Goal: Task Accomplishment & Management: Manage account settings

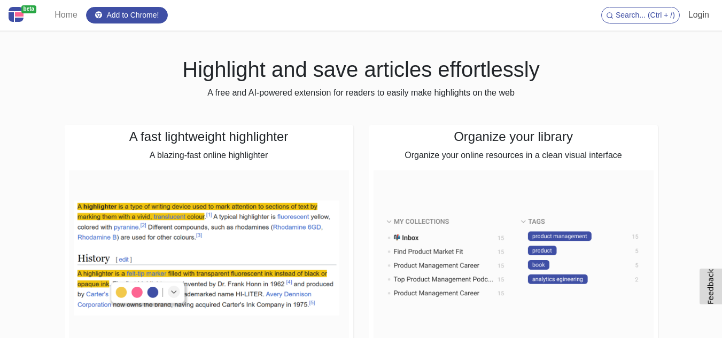
click at [697, 17] on link "Login" at bounding box center [698, 14] width 29 height 21
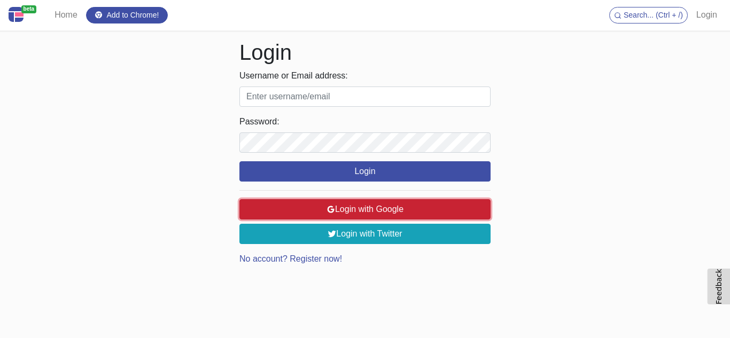
click at [356, 203] on button "Login with Google" at bounding box center [364, 209] width 251 height 20
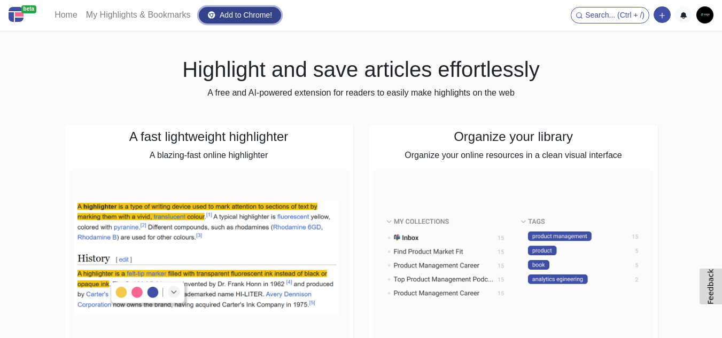
click at [241, 13] on link "Add to Chrome!" at bounding box center [240, 15] width 82 height 17
click at [88, 17] on link "My Highlights & Bookmarks" at bounding box center [138, 14] width 113 height 21
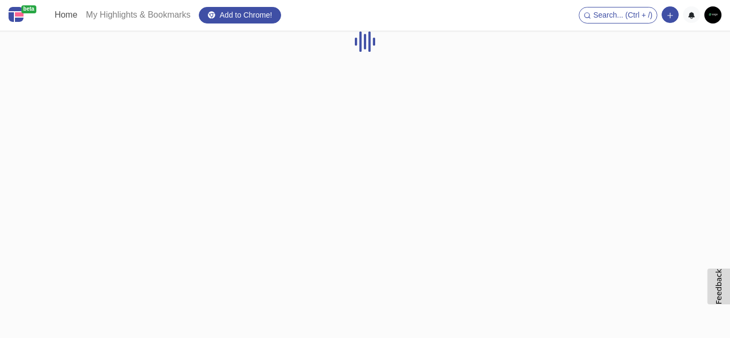
click at [64, 16] on link "Home" at bounding box center [66, 14] width 32 height 21
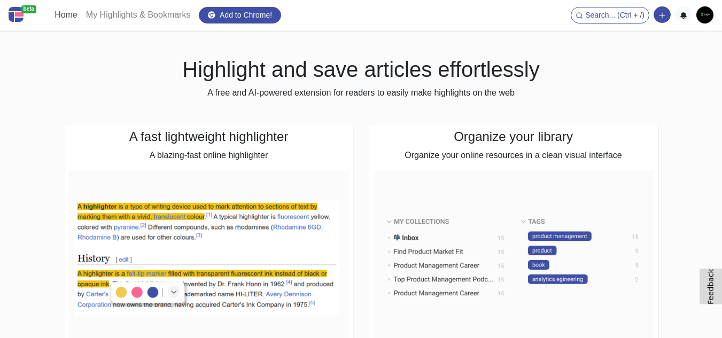
click at [64, 16] on link "Home" at bounding box center [66, 14] width 32 height 21
click at [633, 18] on span "Search... (Ctrl + /)" at bounding box center [614, 15] width 59 height 9
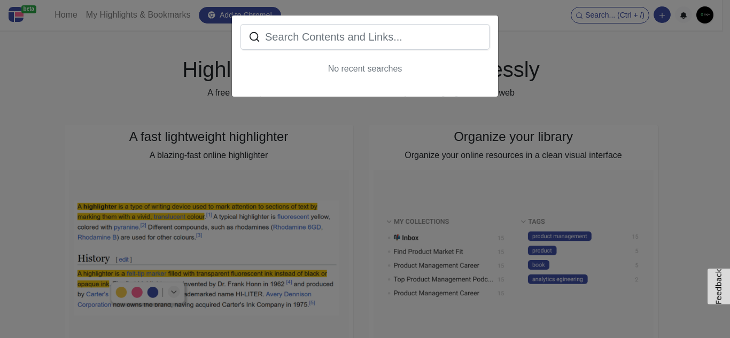
click at [127, 86] on div "No recent searches" at bounding box center [365, 169] width 730 height 338
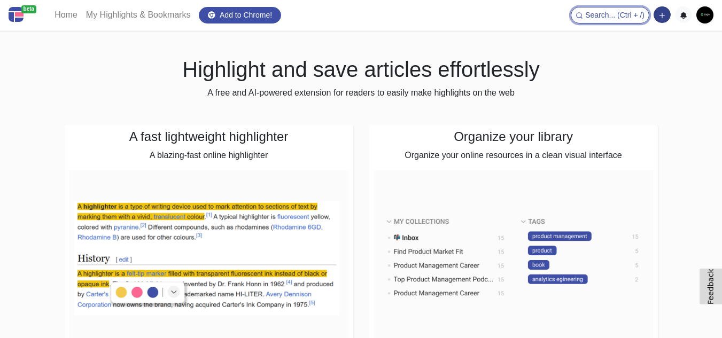
click at [666, 12] on button "button" at bounding box center [662, 14] width 17 height 17
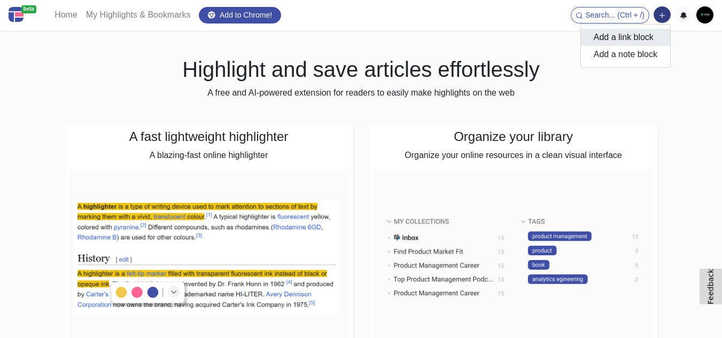
click at [638, 37] on button "Add a link block" at bounding box center [625, 37] width 89 height 17
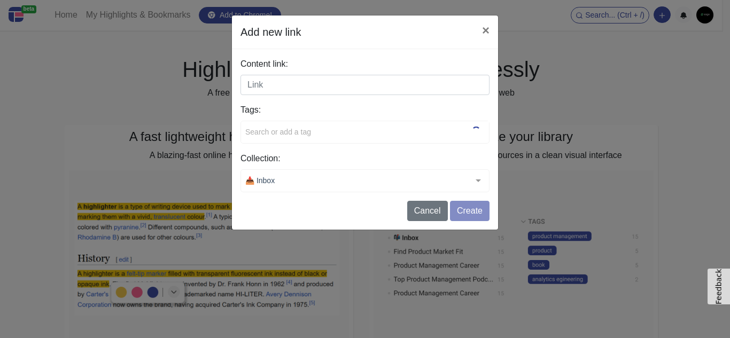
click at [611, 53] on div "Add new link × Content link: Tags: Search or add a tag No elements found. Consi…" at bounding box center [365, 169] width 730 height 338
click at [478, 33] on button "×" at bounding box center [486, 31] width 25 height 30
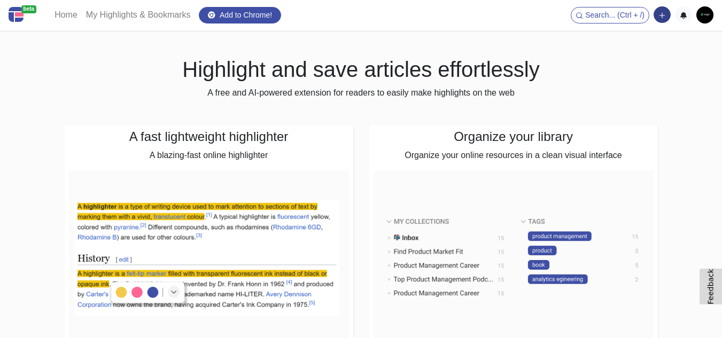
click at [668, 17] on button "button" at bounding box center [662, 14] width 17 height 17
click at [618, 59] on button "Add a note block" at bounding box center [625, 54] width 89 height 17
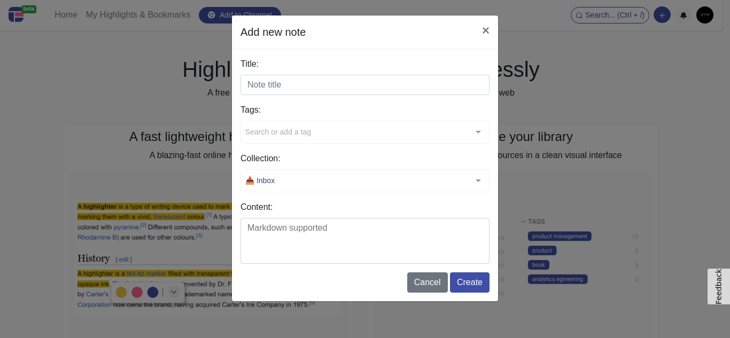
click at [166, 118] on div "Add new note × Title: Tags: Search or add a tag typescript handbook github repo…" at bounding box center [365, 169] width 730 height 338
click at [488, 29] on button "×" at bounding box center [486, 31] width 25 height 30
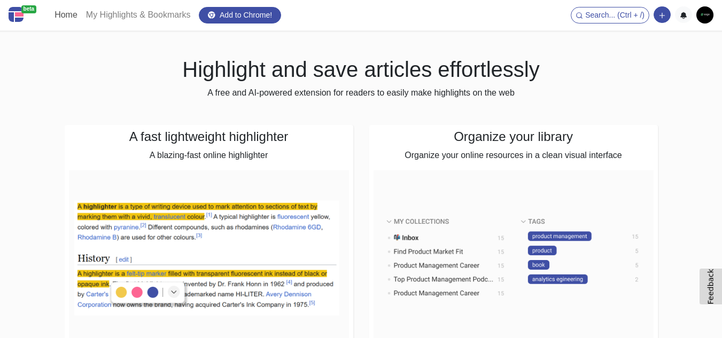
click at [60, 16] on link "Home" at bounding box center [66, 14] width 32 height 21
click at [136, 16] on link "My Highlights & Bookmarks" at bounding box center [138, 14] width 113 height 21
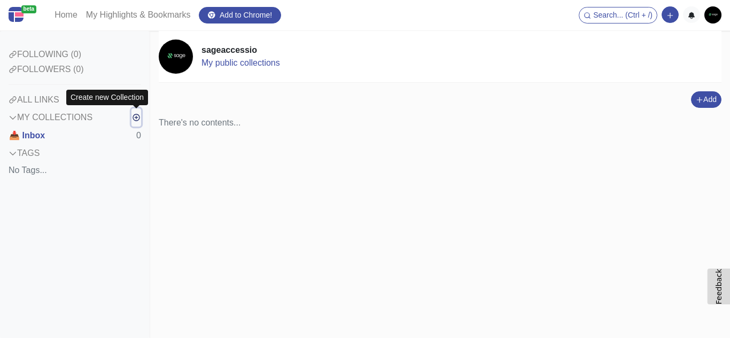
click at [135, 116] on icon "button" at bounding box center [136, 117] width 9 height 9
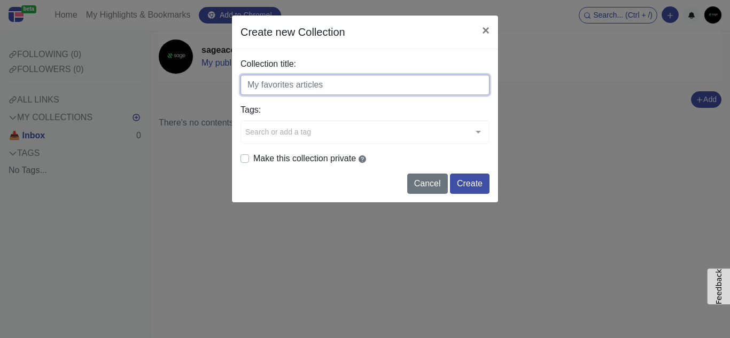
paste input "Sageaccess"
type input "Sageaccess"
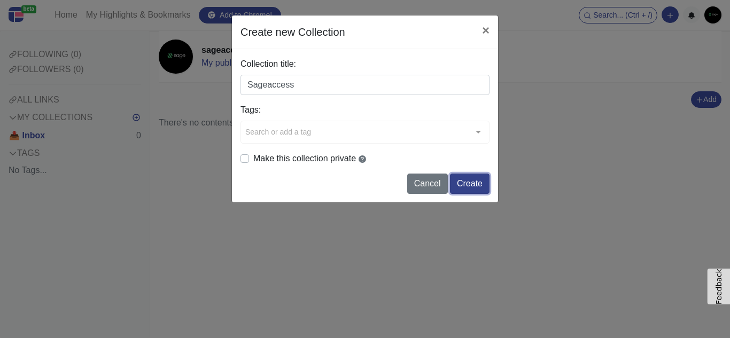
click at [461, 188] on button "Create" at bounding box center [470, 184] width 40 height 20
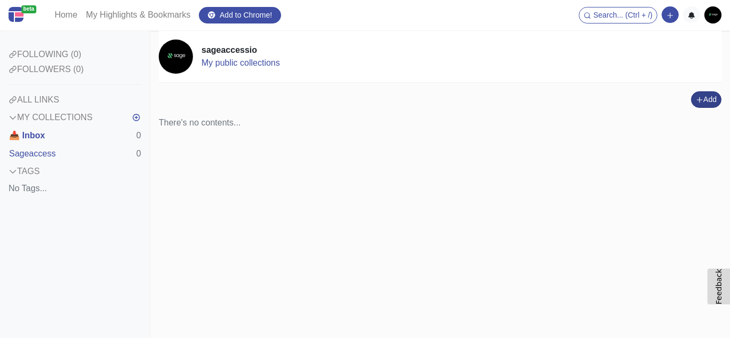
click at [710, 97] on button "Add" at bounding box center [706, 99] width 30 height 17
click at [688, 59] on button "Add a link block" at bounding box center [683, 60] width 89 height 17
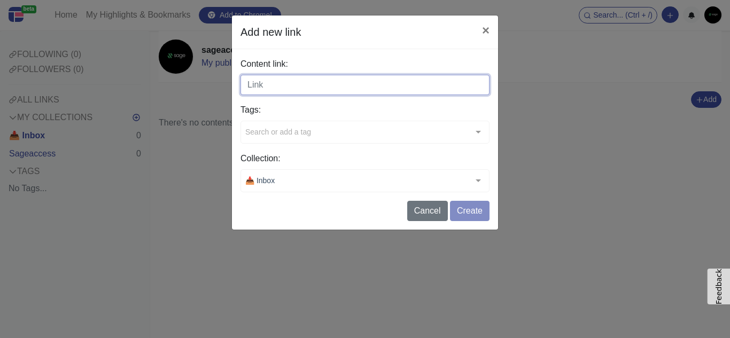
paste input "https://sageaccess.io/services/license-plate-recognition/tennessee/"
type input "https://sageaccess.io/services/license-plate-recognition/tennessee/"
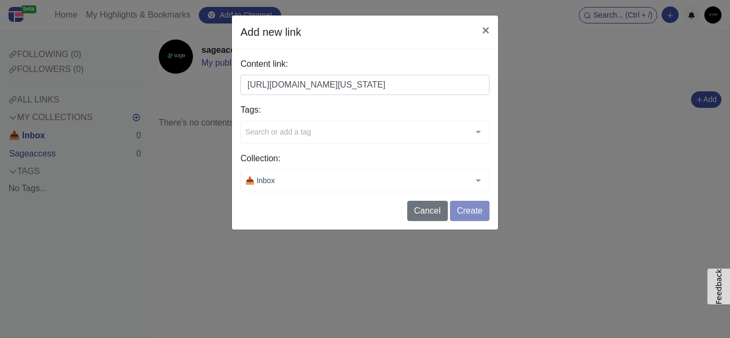
click at [326, 137] on div "Tags: Search or add a tag typescript handbook github repo tutorial starter book…" at bounding box center [365, 124] width 249 height 40
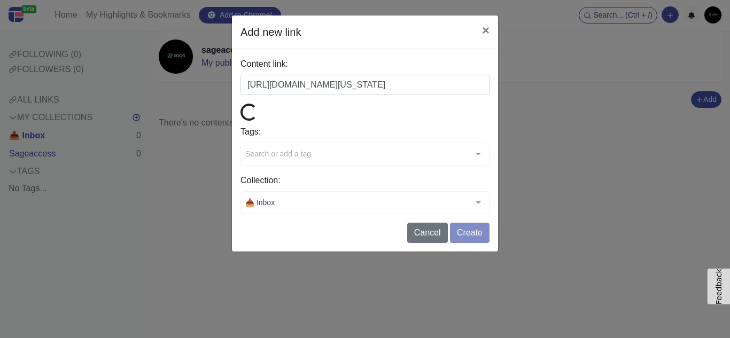
click at [97, 230] on div "Add new link × Content link: https://sageaccess.io/services/license-plate-recog…" at bounding box center [365, 169] width 730 height 338
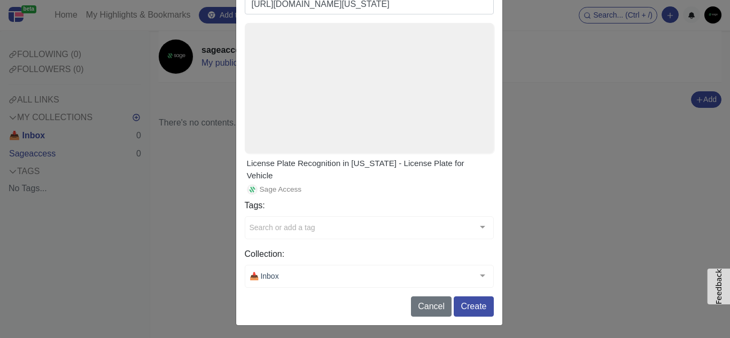
scroll to position [83, 0]
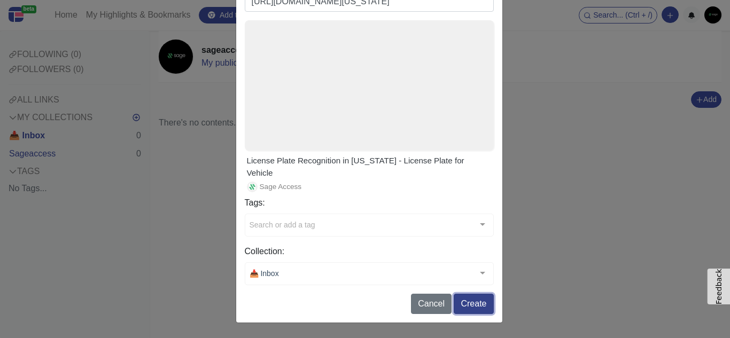
click at [473, 303] on button "Create" at bounding box center [474, 304] width 40 height 20
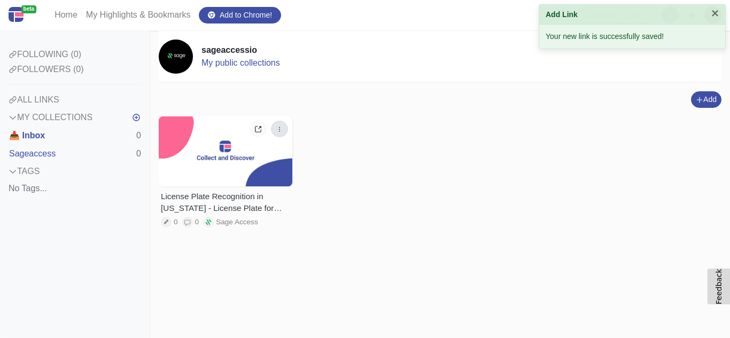
click at [276, 127] on icon "button" at bounding box center [279, 129] width 7 height 7
click at [385, 136] on div "License Plate Recognition in Tennessee - License Plate for Vehicle 0 0 Sage Acc…" at bounding box center [440, 180] width 563 height 127
click at [276, 136] on button "button" at bounding box center [279, 129] width 17 height 17
click at [252, 151] on link "Edit" at bounding box center [245, 151] width 84 height 17
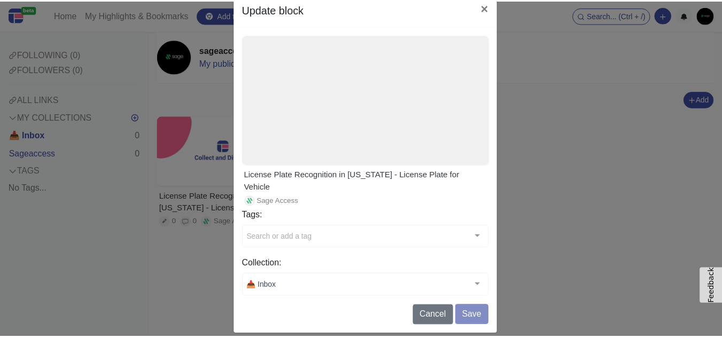
scroll to position [35, 0]
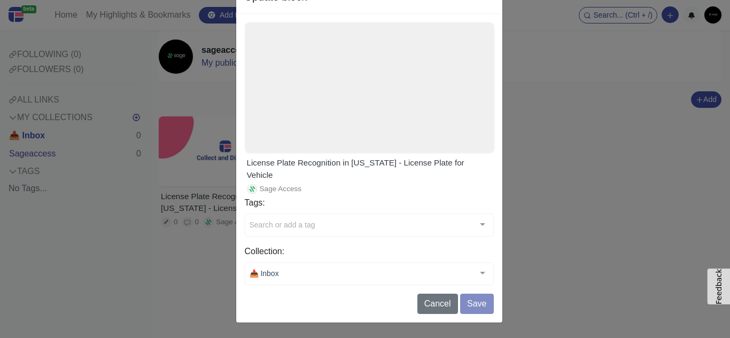
click at [564, 196] on div "Update block × License Plate Recognition in Tennessee - License Plate for Vehic…" at bounding box center [365, 169] width 730 height 338
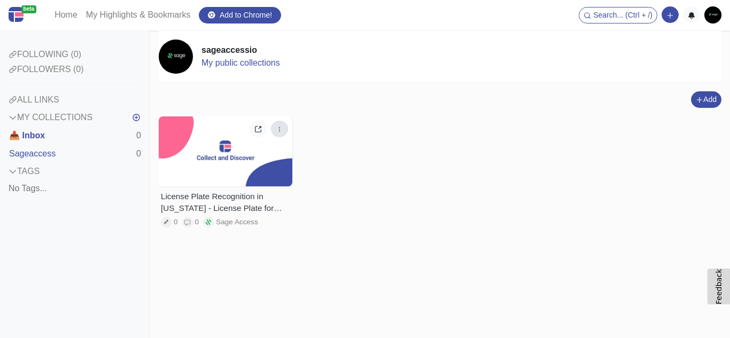
click at [280, 132] on icon "button" at bounding box center [279, 129] width 7 height 7
click at [375, 128] on div "License Plate Recognition in Tennessee - License Plate for Vehicle 0 0 Sage Acc…" at bounding box center [440, 180] width 563 height 127
click at [206, 131] on div at bounding box center [226, 152] width 134 height 70
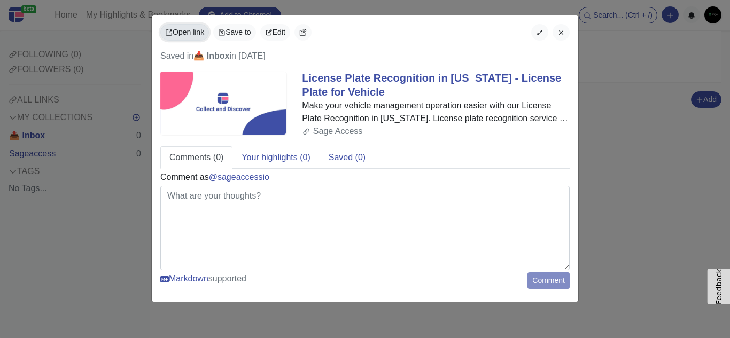
click at [200, 33] on link "Open link" at bounding box center [184, 32] width 49 height 17
click at [243, 35] on button "Save to" at bounding box center [234, 32] width 42 height 17
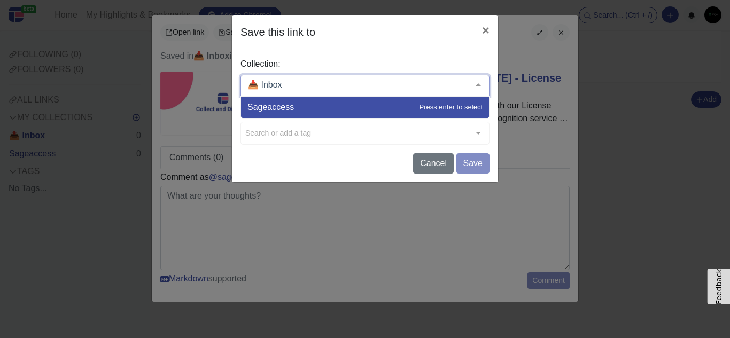
click at [438, 84] on div at bounding box center [365, 85] width 249 height 21
click at [341, 103] on span "Sageaccess" at bounding box center [365, 107] width 248 height 21
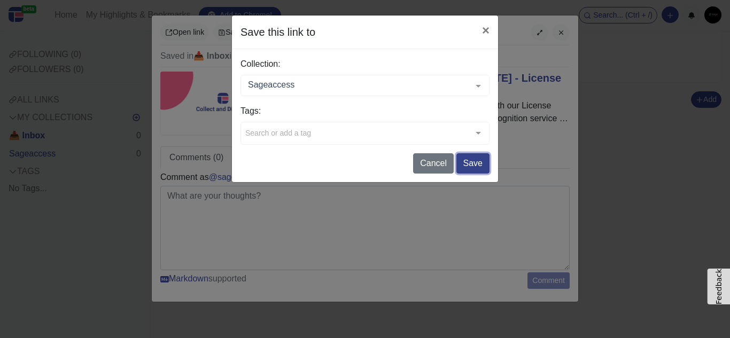
click at [467, 160] on button "Save" at bounding box center [473, 163] width 33 height 20
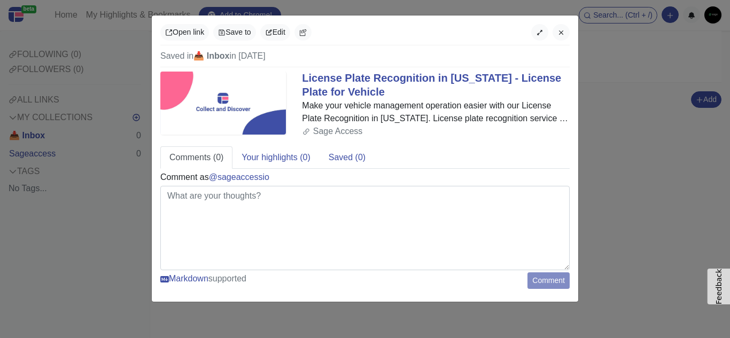
click at [574, 37] on div "Open link Save to Edit Saved in 📥 Inbox in 2025-10-09 License Plate Recognition…" at bounding box center [365, 159] width 427 height 287
click at [562, 35] on icon "button" at bounding box center [561, 32] width 7 height 7
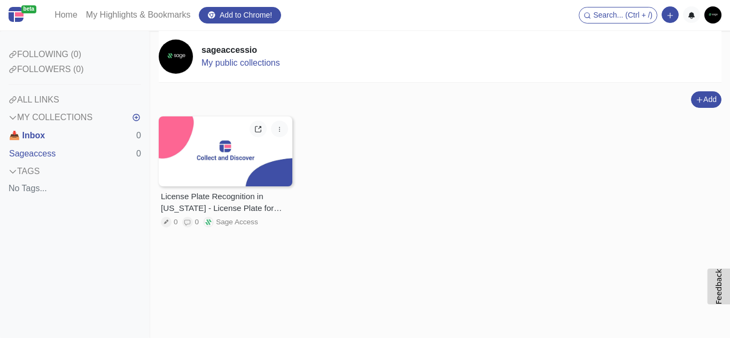
click at [215, 161] on div at bounding box center [226, 152] width 134 height 70
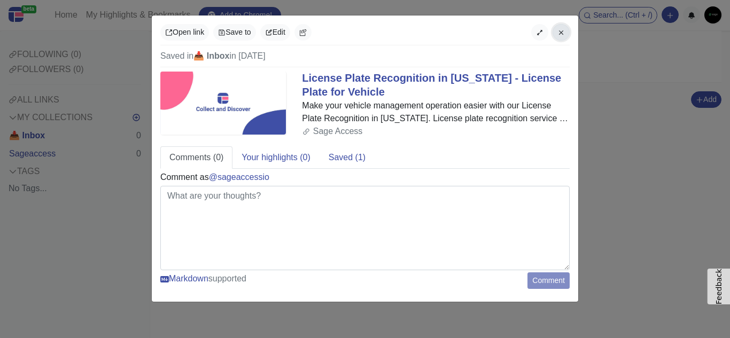
click at [560, 34] on icon "button" at bounding box center [561, 32] width 4 height 4
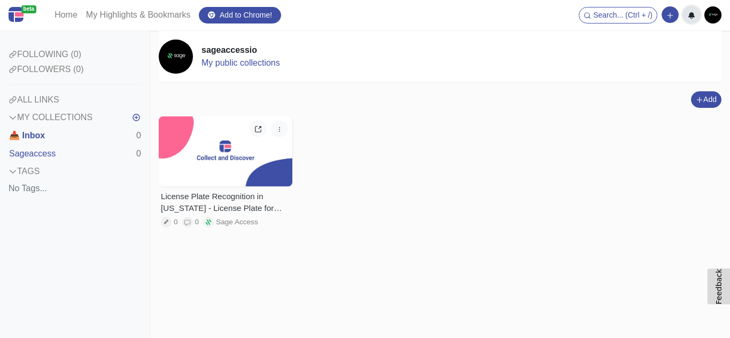
click at [692, 22] on button "button" at bounding box center [691, 14] width 17 height 17
click at [717, 17] on img at bounding box center [713, 14] width 17 height 17
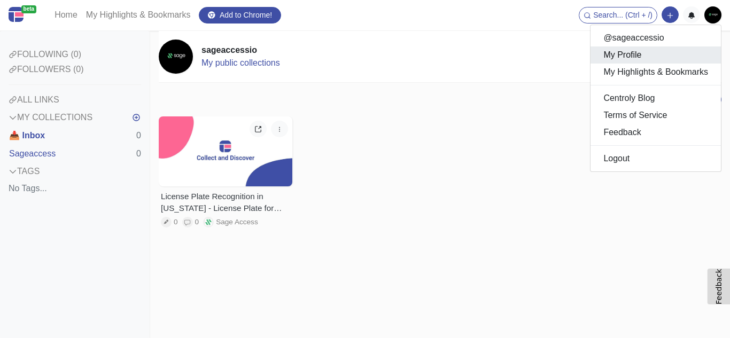
click at [641, 61] on link "My Profile" at bounding box center [656, 55] width 130 height 17
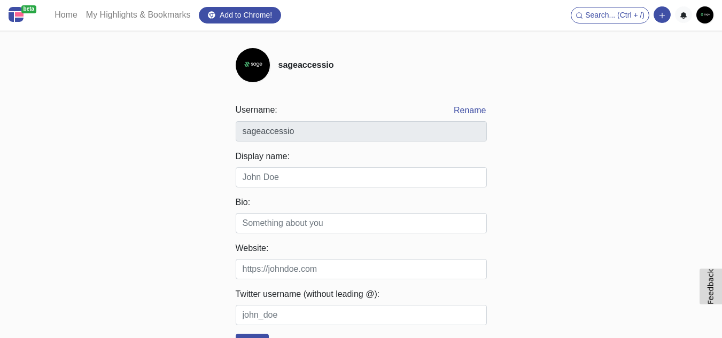
click at [700, 21] on img at bounding box center [705, 14] width 17 height 17
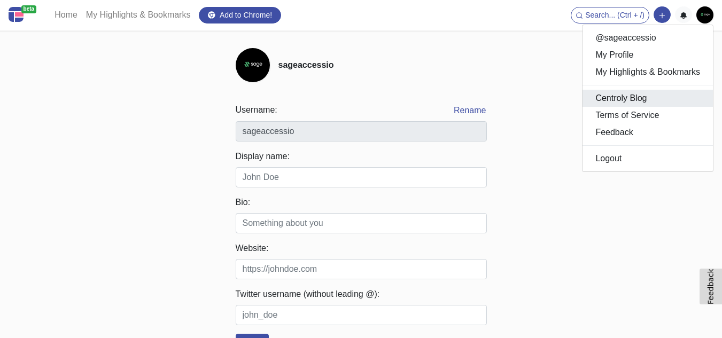
click at [619, 99] on link "Centroly Blog" at bounding box center [648, 98] width 130 height 17
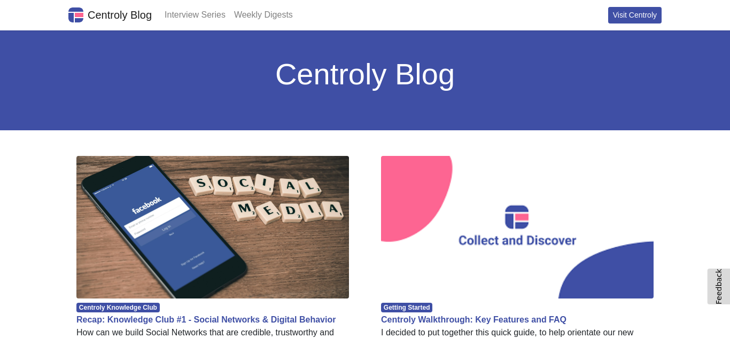
click at [101, 10] on link "Centroly Blog" at bounding box center [109, 14] width 83 height 21
click at [101, 9] on link "Centroly Blog" at bounding box center [109, 14] width 83 height 21
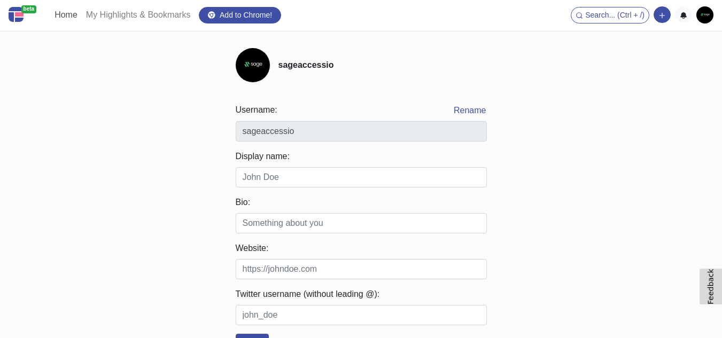
click at [62, 14] on link "Home" at bounding box center [66, 14] width 32 height 21
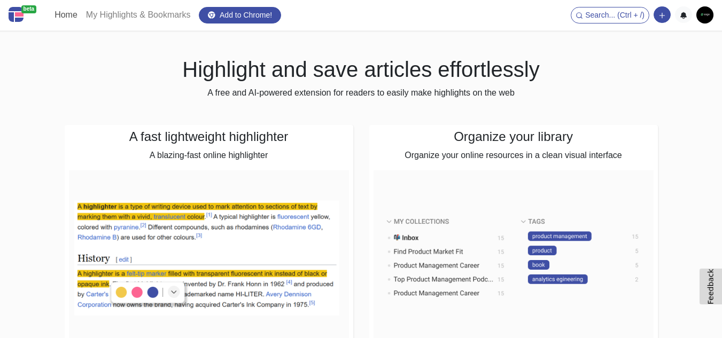
click at [697, 17] on img at bounding box center [705, 14] width 17 height 17
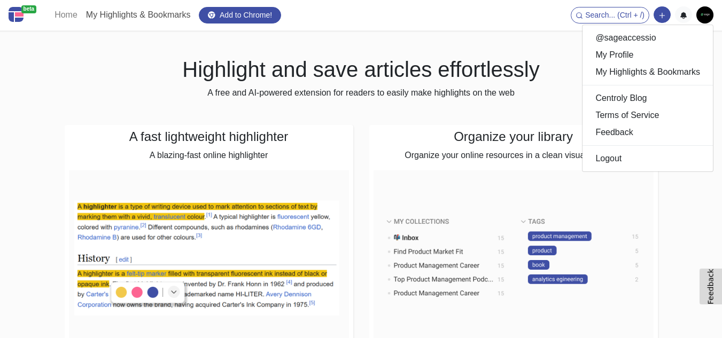
click at [89, 16] on link "My Highlights & Bookmarks" at bounding box center [138, 14] width 113 height 21
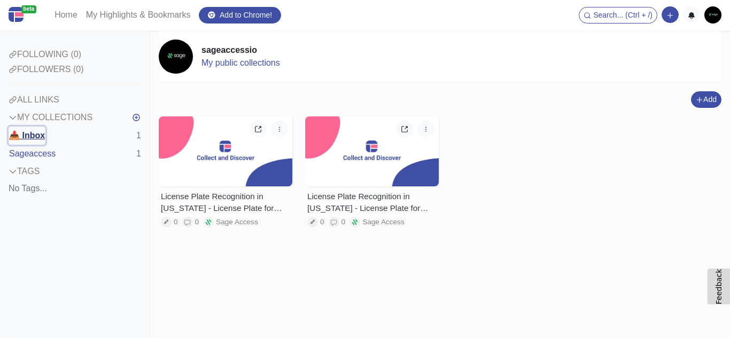
click at [24, 142] on button "📥 Inbox" at bounding box center [27, 136] width 37 height 18
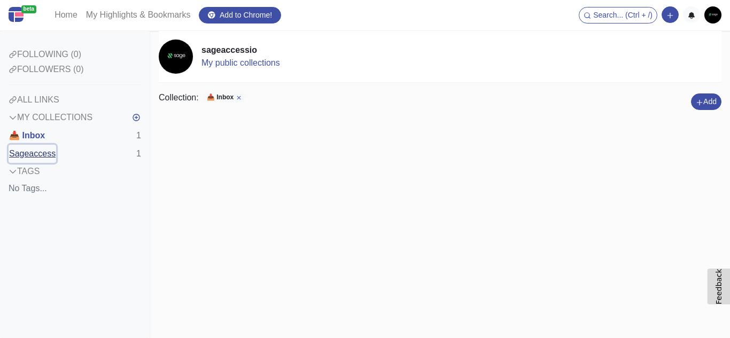
click at [27, 150] on button "Sageaccess" at bounding box center [33, 154] width 48 height 18
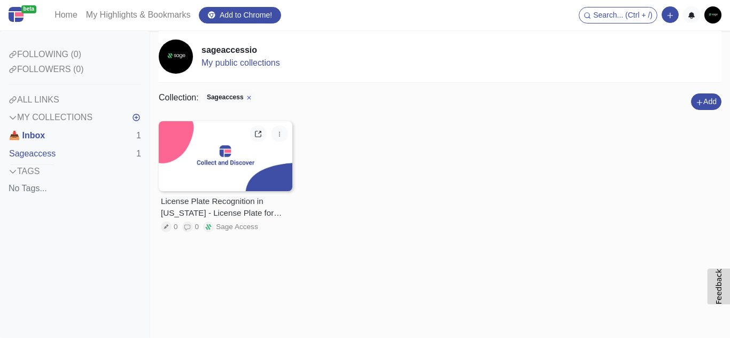
click at [209, 156] on div at bounding box center [226, 156] width 134 height 70
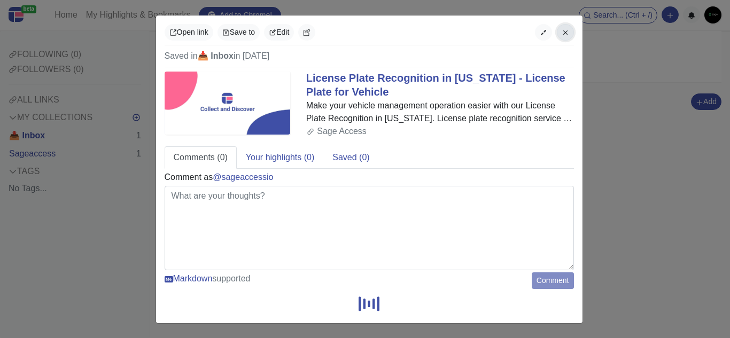
click at [562, 36] on icon "button" at bounding box center [565, 32] width 7 height 7
